Goal: Information Seeking & Learning: Learn about a topic

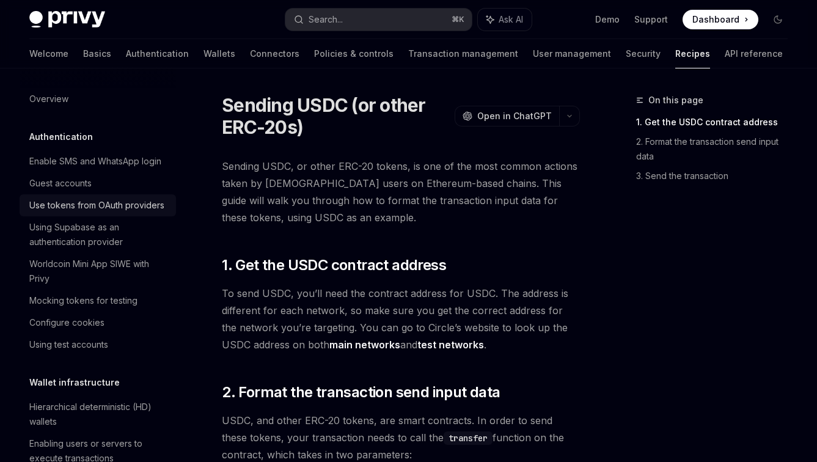
scroll to position [289, 0]
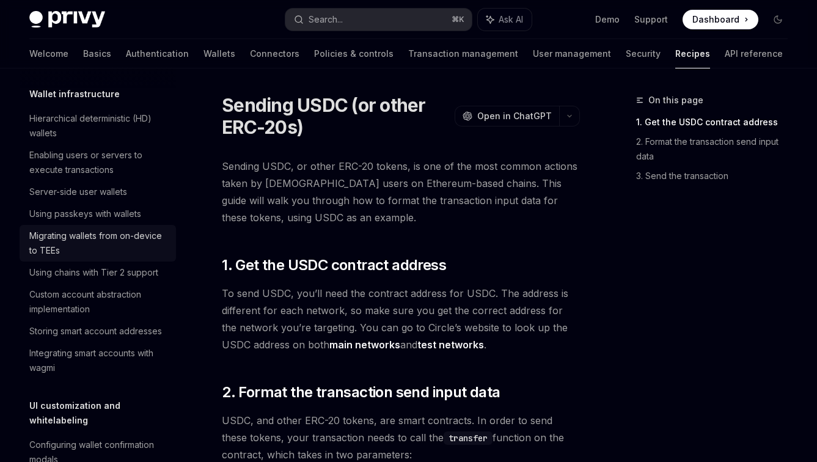
click at [114, 258] on div "Migrating wallets from on-device to TEEs" at bounding box center [98, 243] width 139 height 29
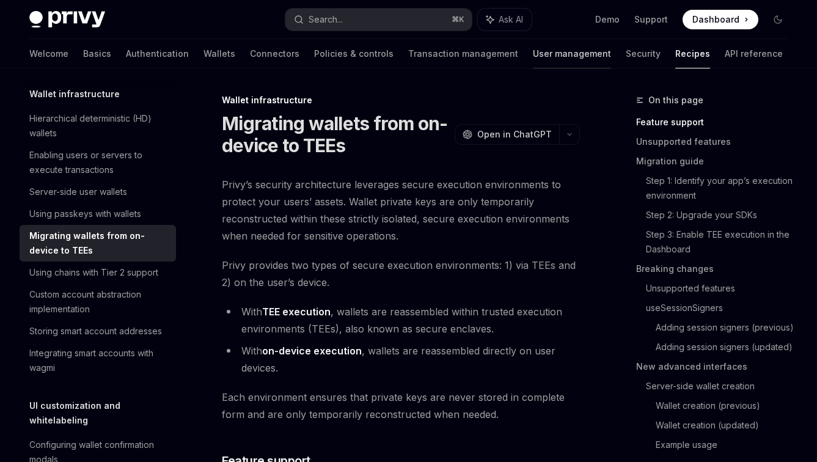
click at [533, 53] on link "User management" at bounding box center [572, 53] width 78 height 29
type textarea "*"
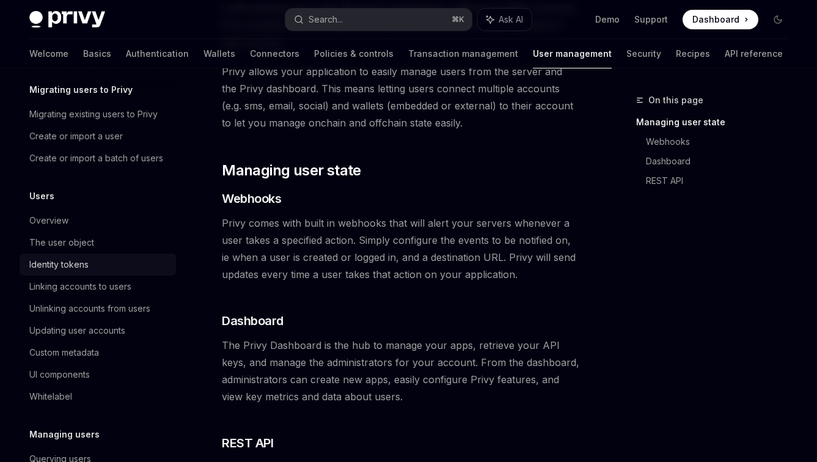
scroll to position [161, 0]
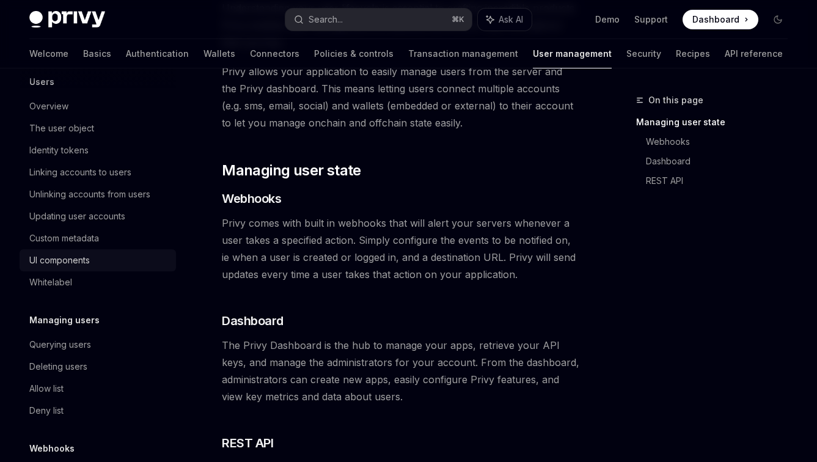
click at [52, 268] on div "UI components" at bounding box center [59, 260] width 61 height 15
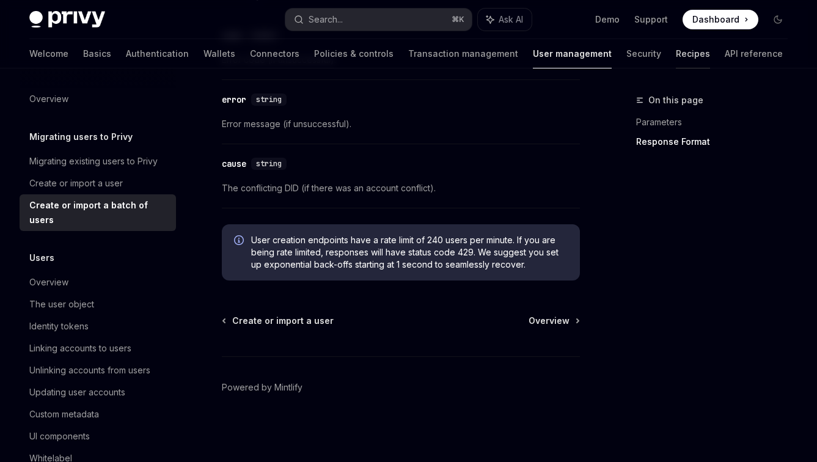
click at [676, 51] on link "Recipes" at bounding box center [693, 53] width 34 height 29
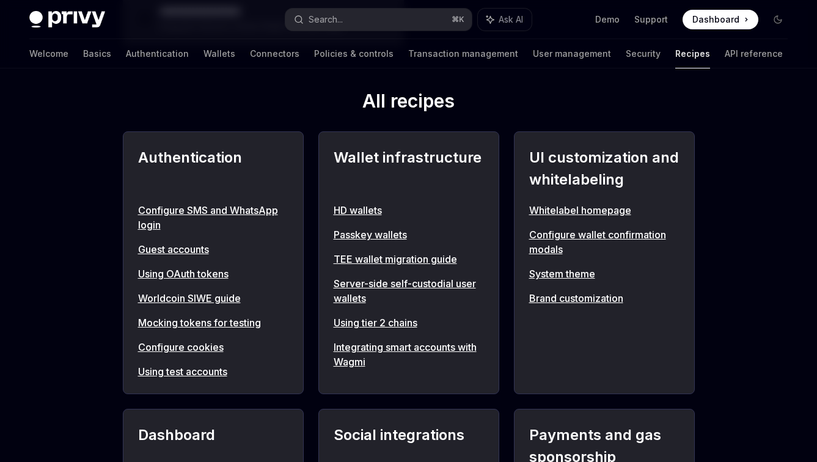
scroll to position [422, 0]
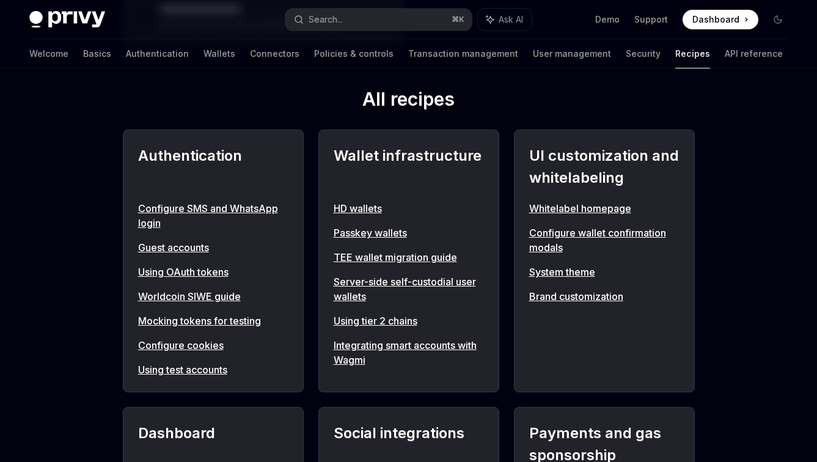
click at [185, 210] on link "Configure SMS and WhatsApp login" at bounding box center [213, 215] width 150 height 29
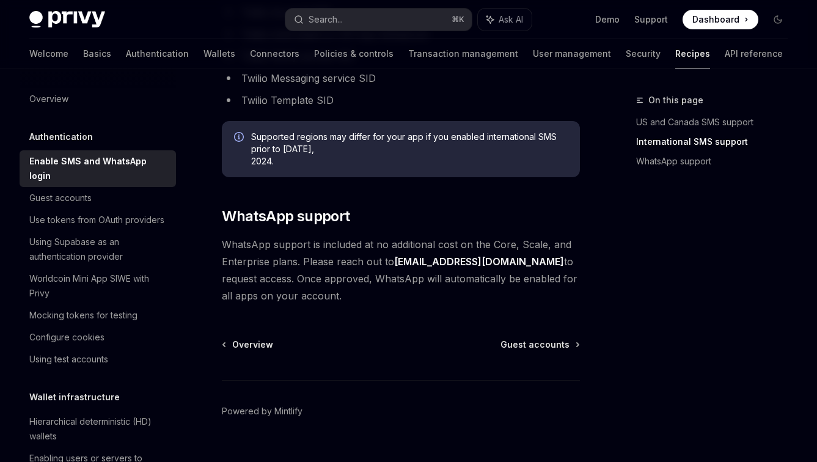
scroll to position [816, 0]
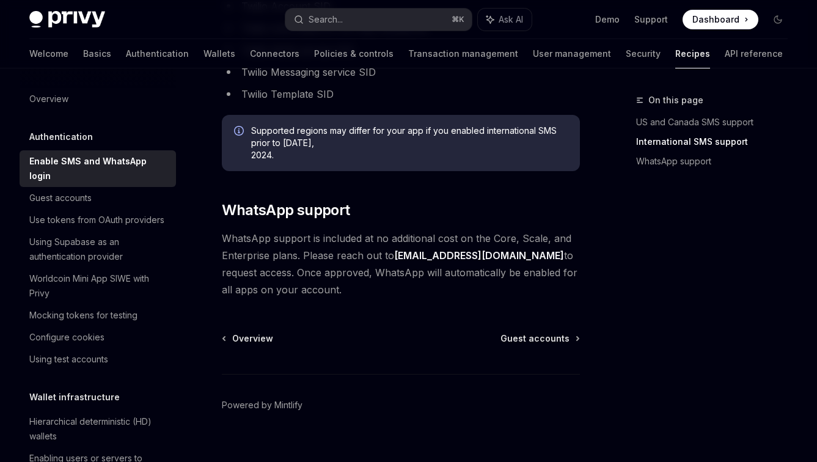
type textarea "*"
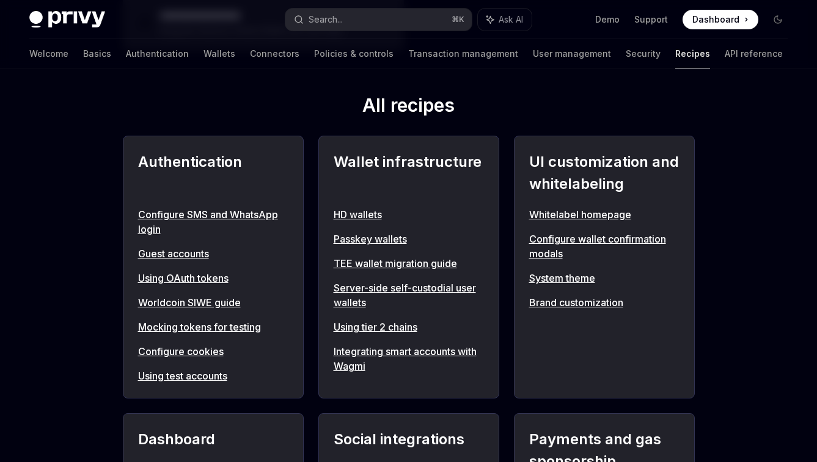
scroll to position [422, 0]
